Goal: Navigation & Orientation: Find specific page/section

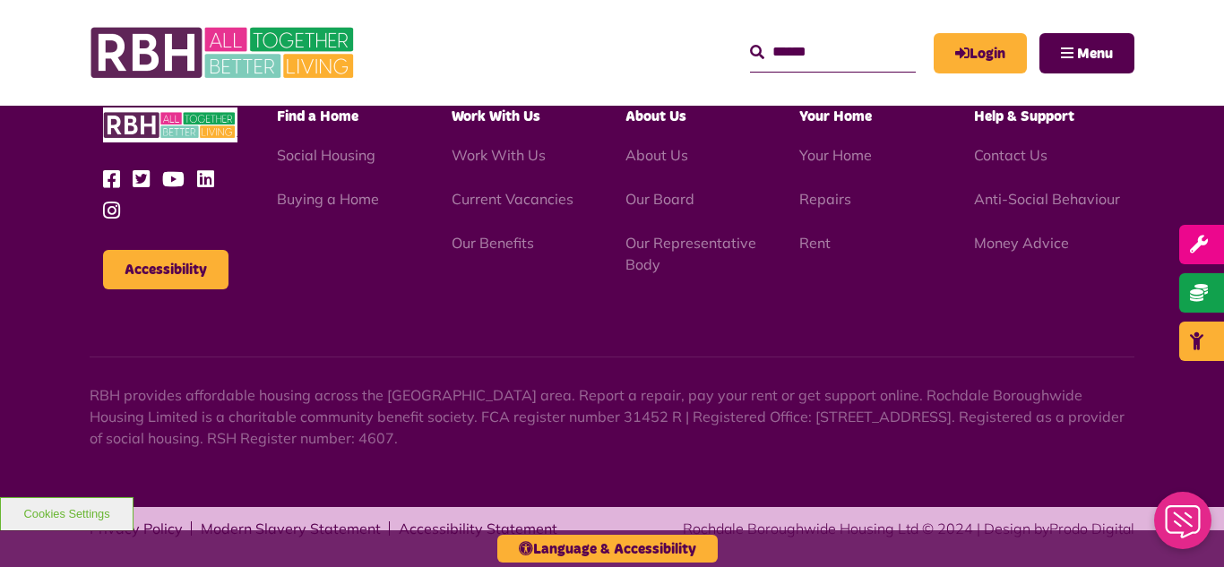
scroll to position [1951, 0]
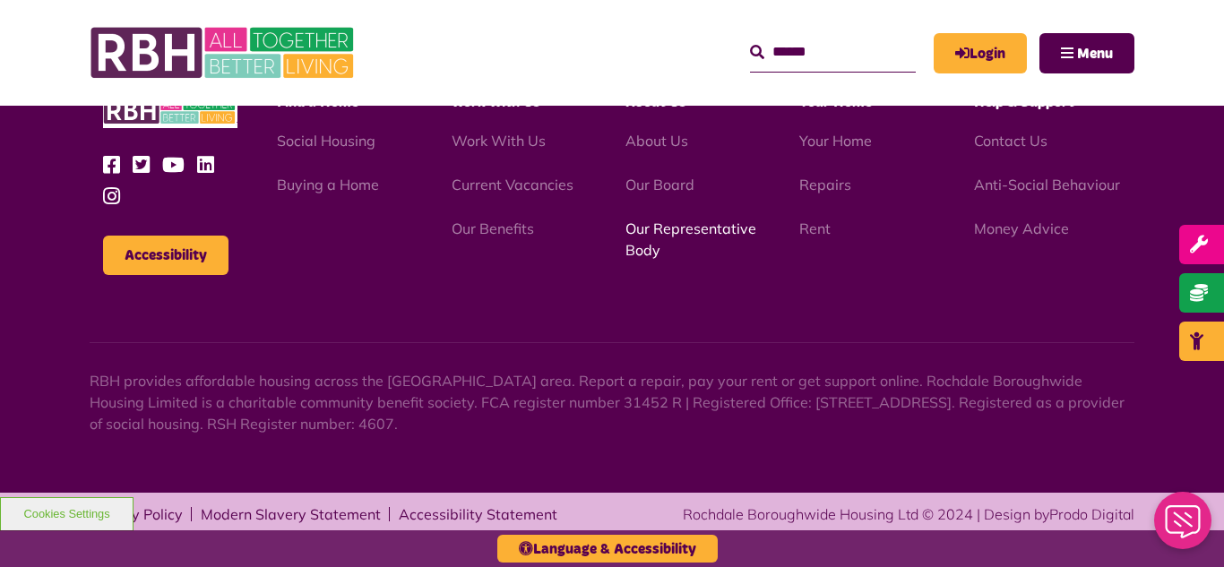
click at [662, 231] on link "Our Representative Body" at bounding box center [691, 239] width 131 height 39
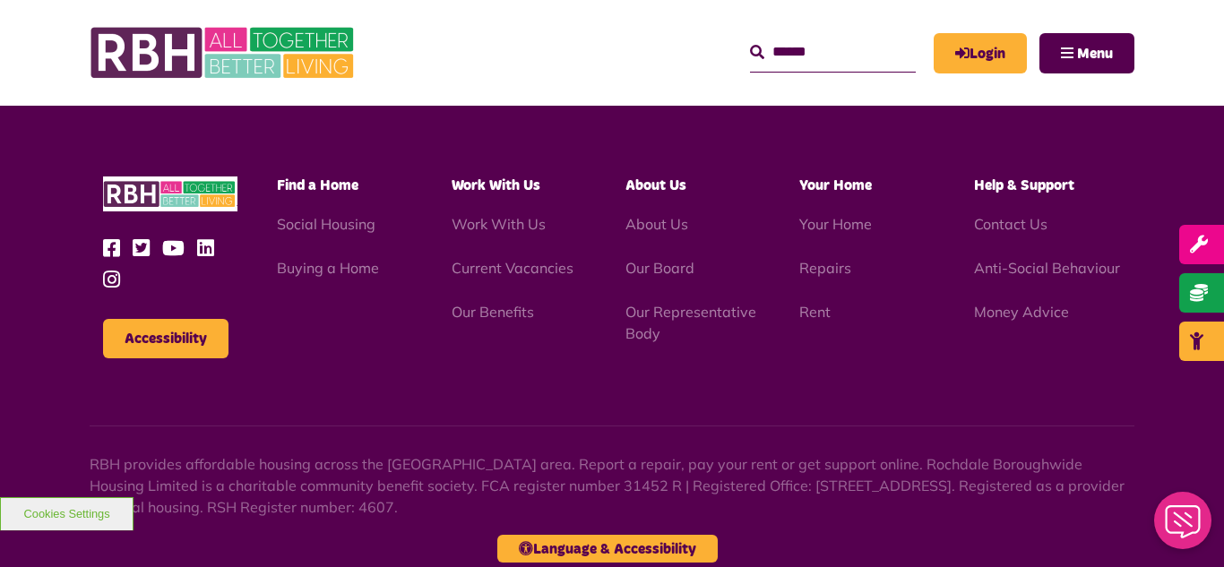
scroll to position [5204, 0]
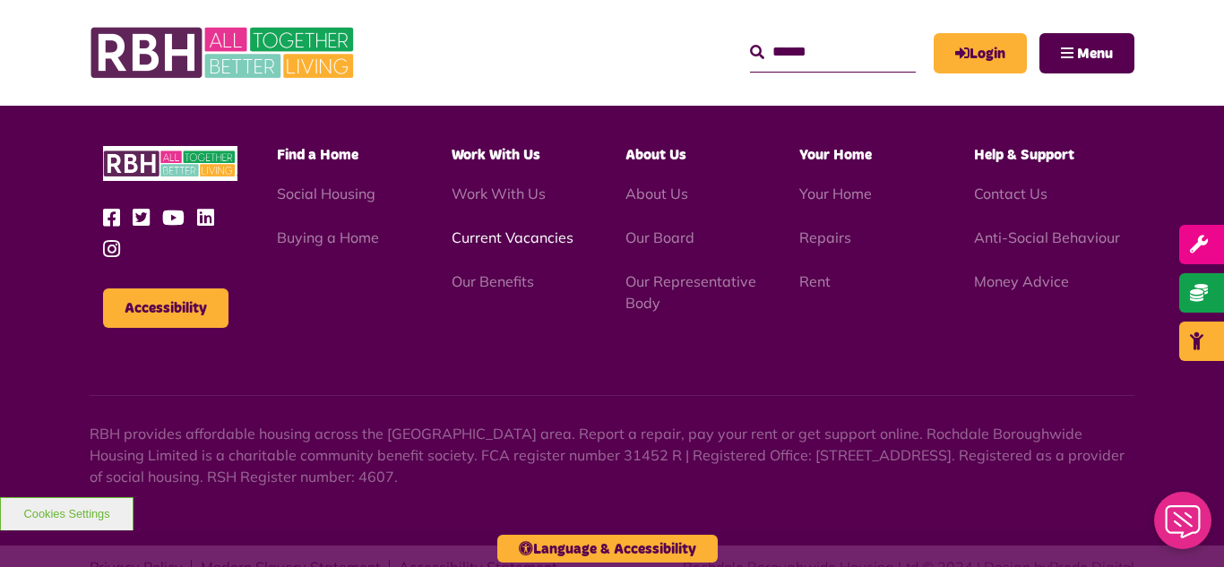
click at [490, 229] on link "Current Vacancies" at bounding box center [513, 238] width 122 height 18
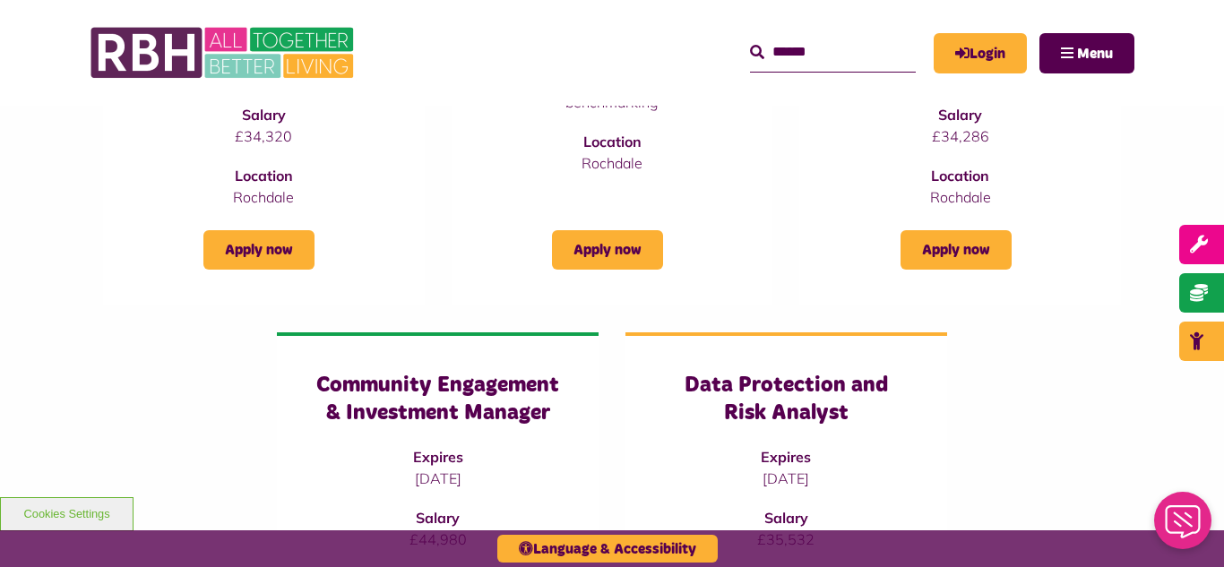
scroll to position [896, 0]
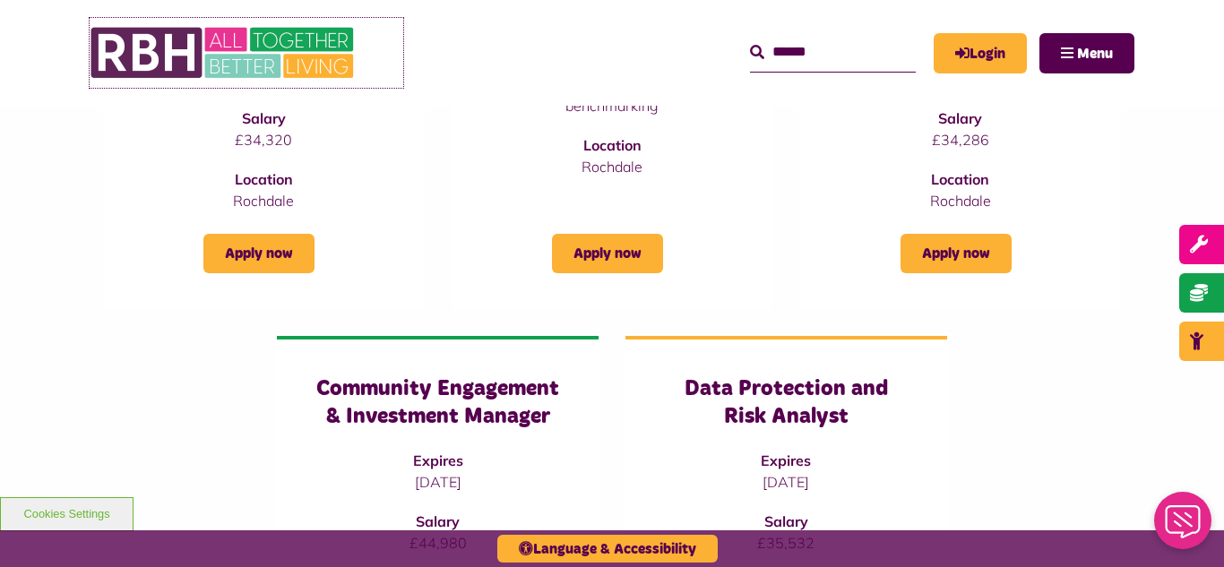
click at [160, 54] on img at bounding box center [224, 53] width 269 height 70
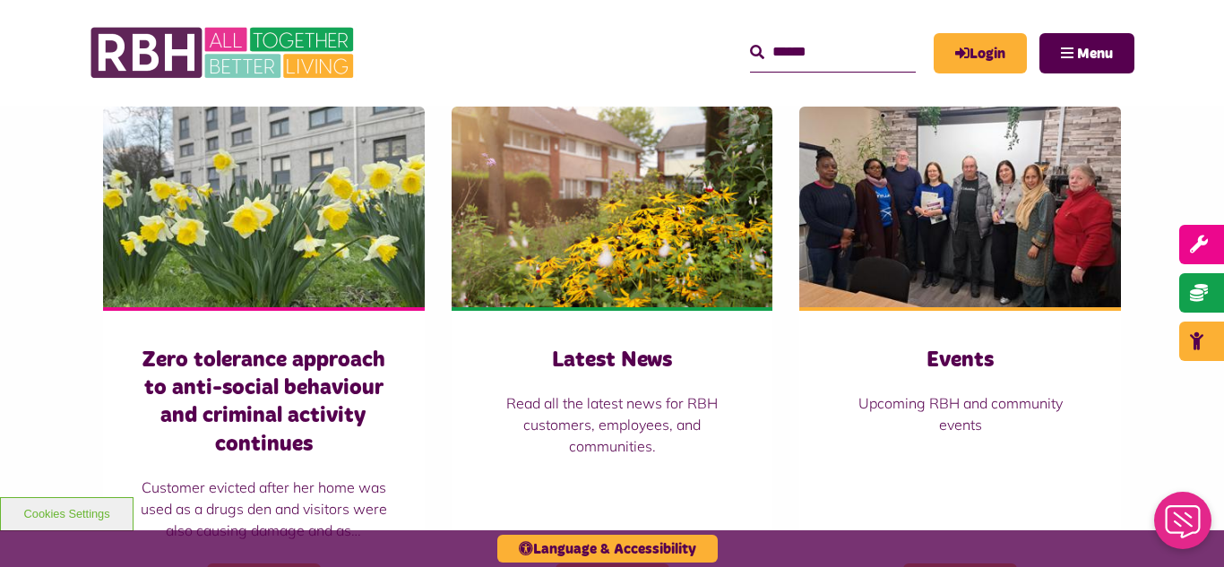
scroll to position [1219, 0]
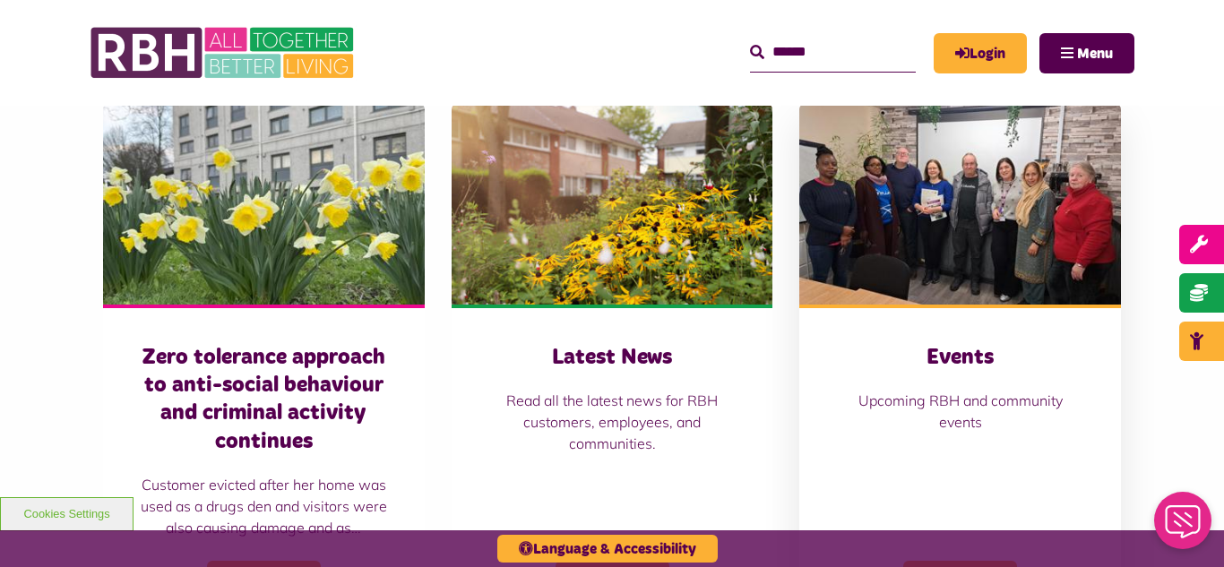
click at [947, 214] on img at bounding box center [961, 204] width 322 height 201
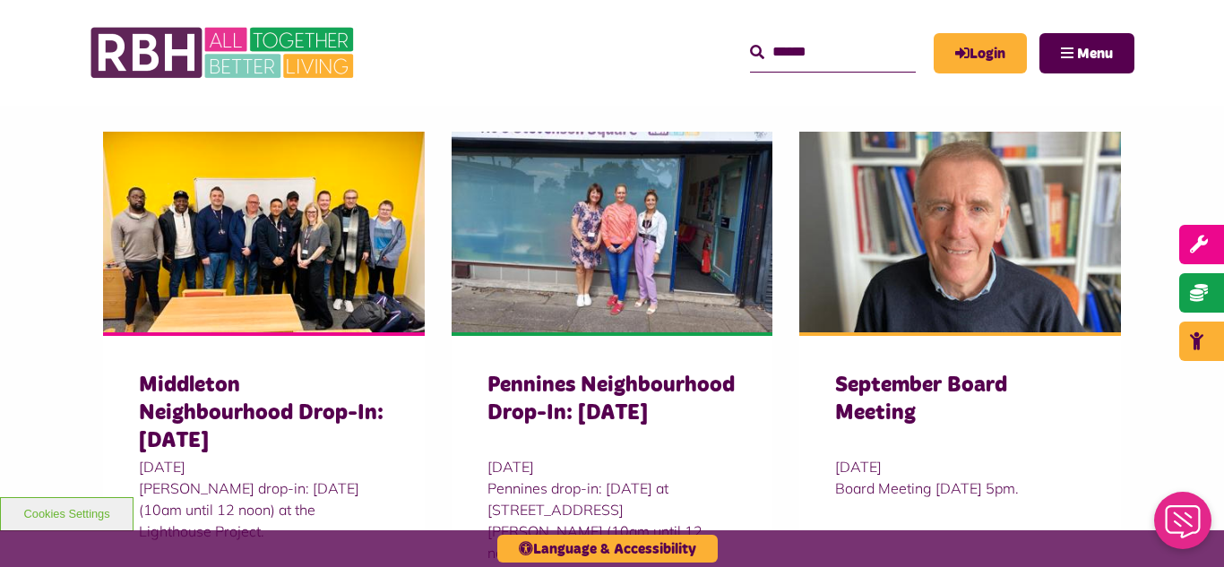
scroll to position [574, 0]
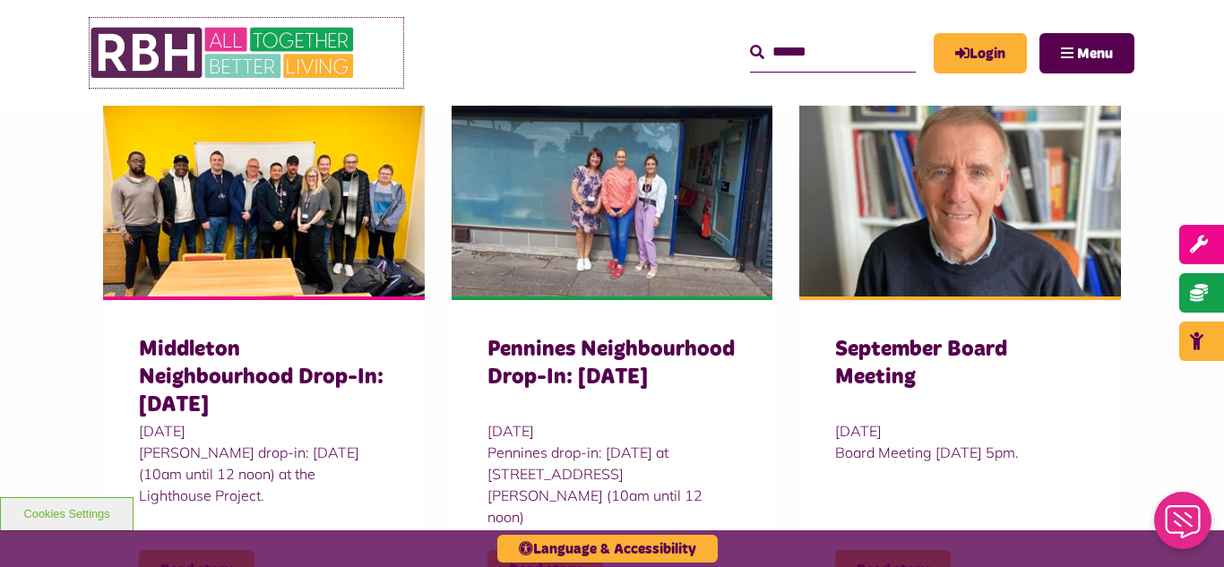
click at [243, 59] on img at bounding box center [224, 53] width 269 height 70
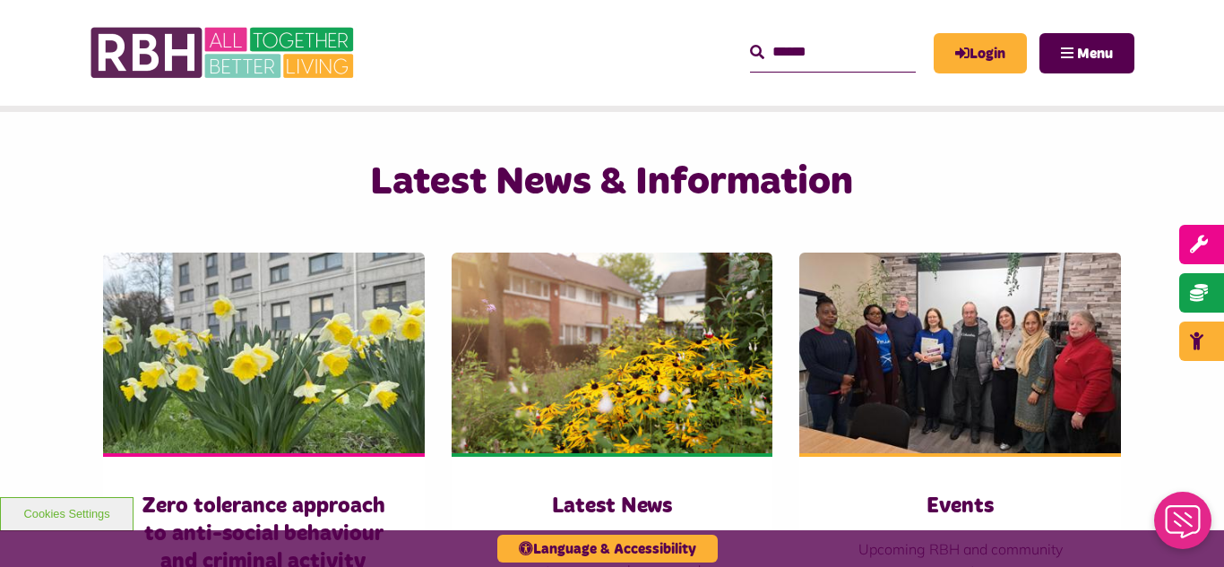
scroll to position [1183, 0]
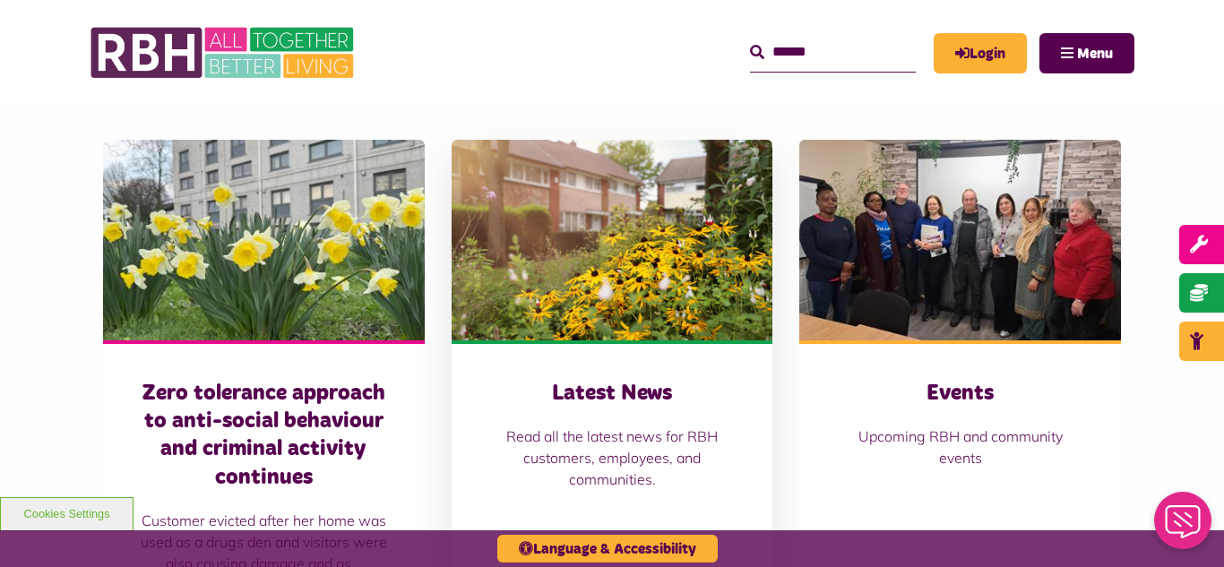
click at [604, 231] on img at bounding box center [613, 240] width 322 height 201
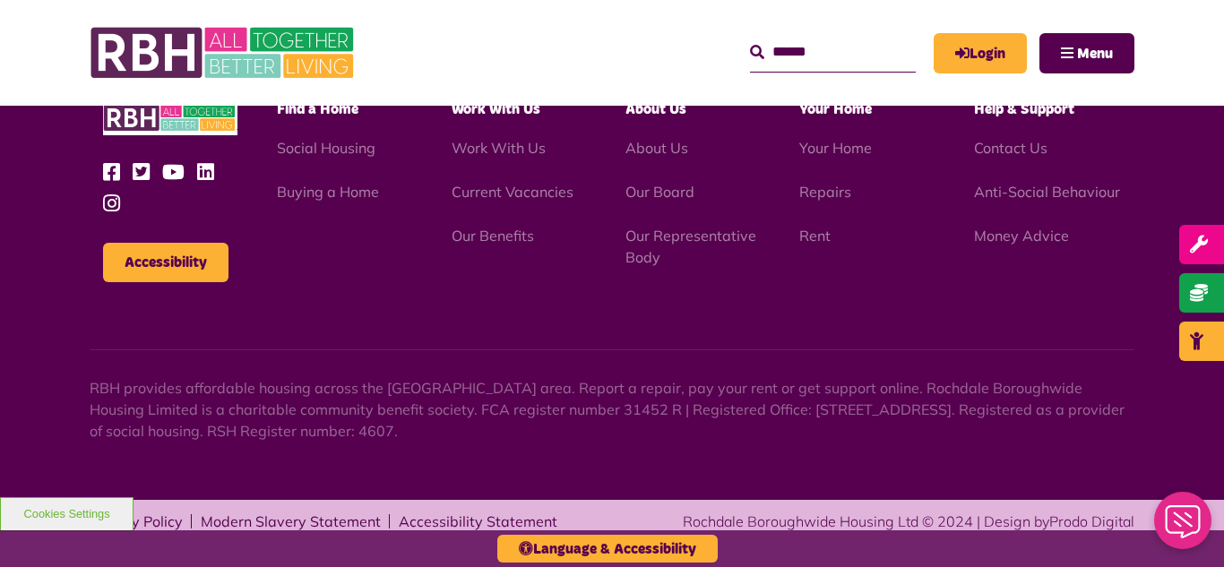
scroll to position [1951, 0]
